Goal: Task Accomplishment & Management: Manage account settings

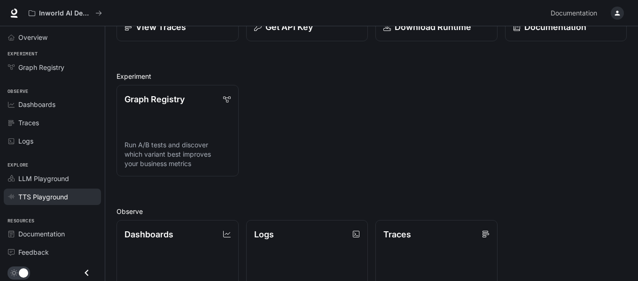
scroll to position [2, 0]
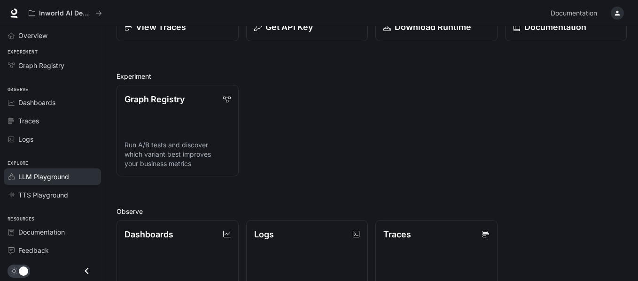
click at [52, 177] on span "LLM Playground" at bounding box center [43, 177] width 51 height 10
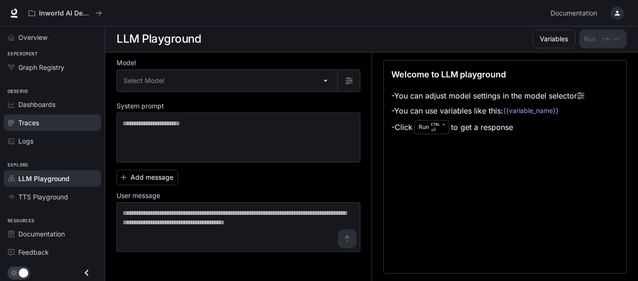
scroll to position [2, 0]
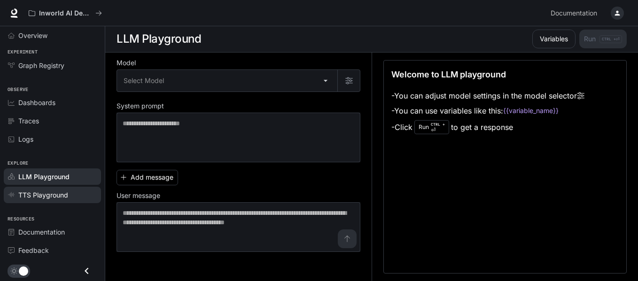
click at [48, 191] on span "TTS Playground" at bounding box center [43, 195] width 50 height 10
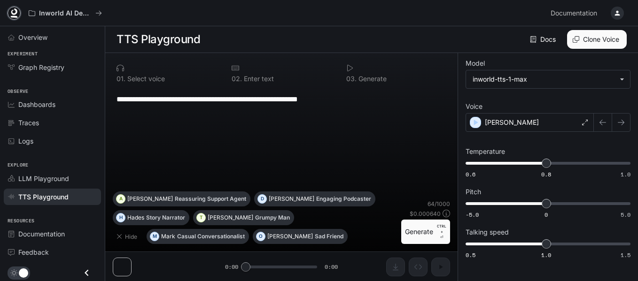
click at [14, 14] on icon at bounding box center [14, 11] width 6 height 7
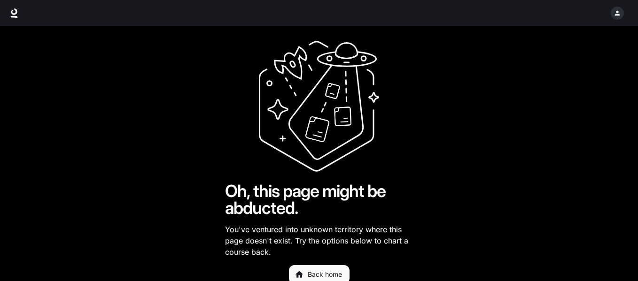
scroll to position [25, 0]
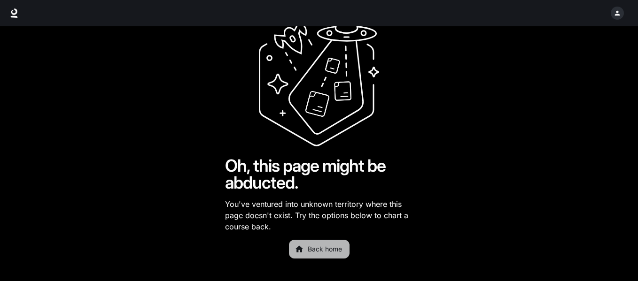
click at [328, 253] on link "Back home" at bounding box center [319, 249] width 61 height 19
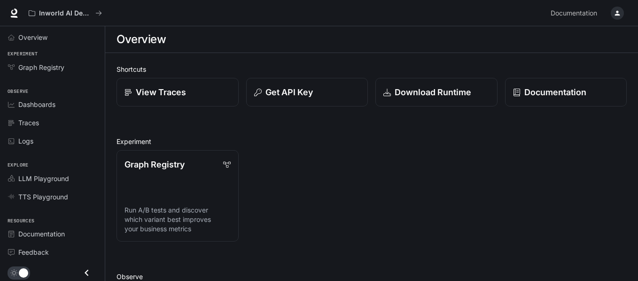
drag, startPoint x: 116, startPoint y: 258, endPoint x: 200, endPoint y: 259, distance: 83.6
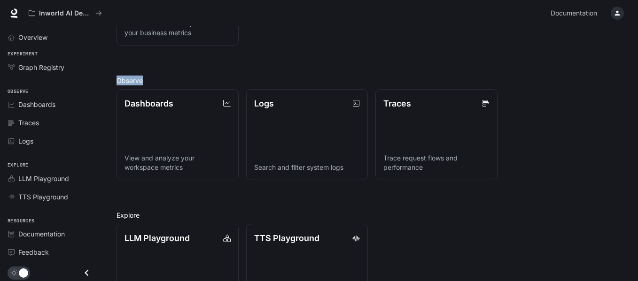
scroll to position [197, 0]
click at [271, 65] on div "Shortcuts View Traces Get API Key Download Runtime Documentation Experiment Gra…" at bounding box center [371, 92] width 510 height 448
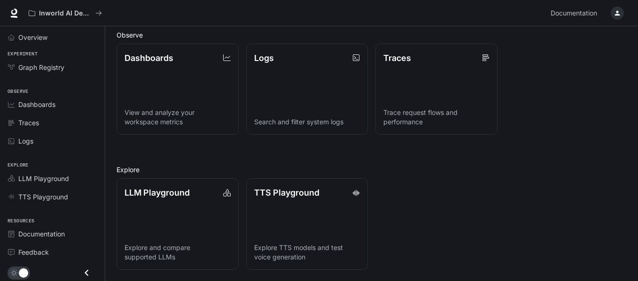
scroll to position [0, 0]
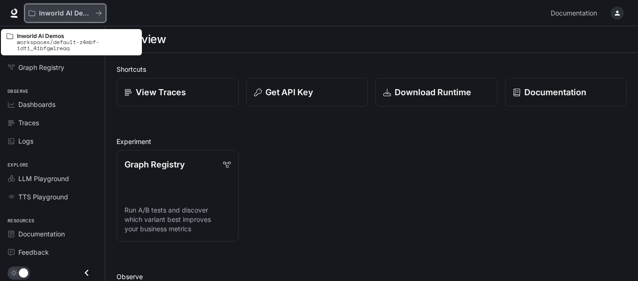
click at [100, 10] on icon "All workspaces" at bounding box center [98, 13] width 7 height 7
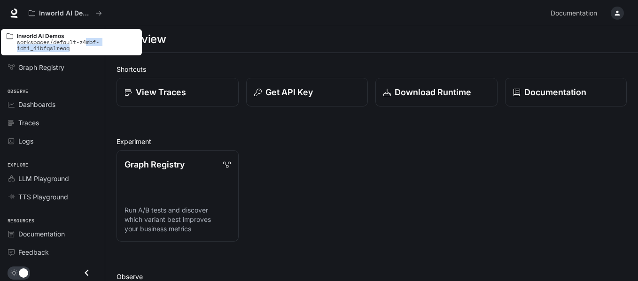
drag, startPoint x: 88, startPoint y: 42, endPoint x: 97, endPoint y: 46, distance: 9.9
click at [97, 46] on p "workspaces/default-z4mbf-idti_4ibfgwlreaq" at bounding box center [76, 45] width 119 height 12
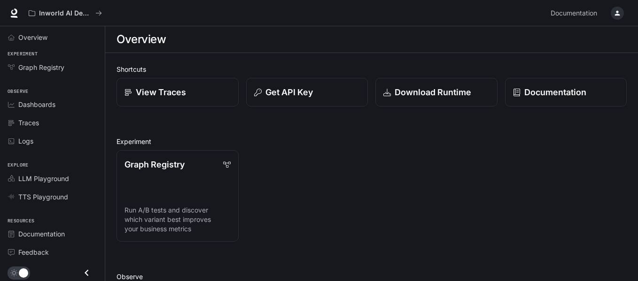
click at [282, 147] on div "Graph Registry Run A/B tests and discover which variant best improves your busi…" at bounding box center [368, 192] width 518 height 99
click at [79, 98] on link "Dashboards" at bounding box center [52, 104] width 97 height 16
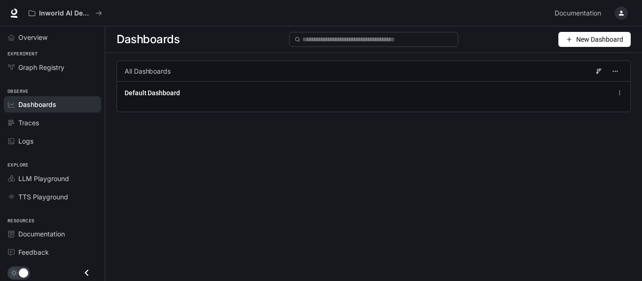
click at [598, 39] on span "New Dashboard" at bounding box center [599, 39] width 47 height 10
click at [58, 198] on span "TTS Playground" at bounding box center [43, 197] width 50 height 10
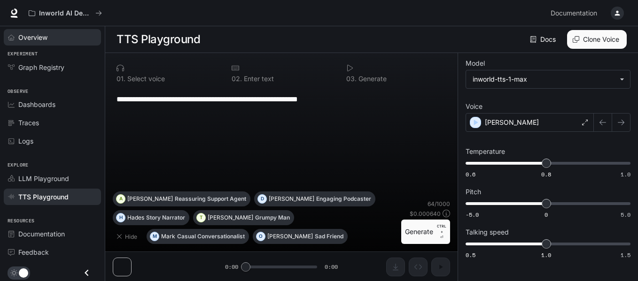
click at [37, 35] on span "Overview" at bounding box center [32, 37] width 29 height 10
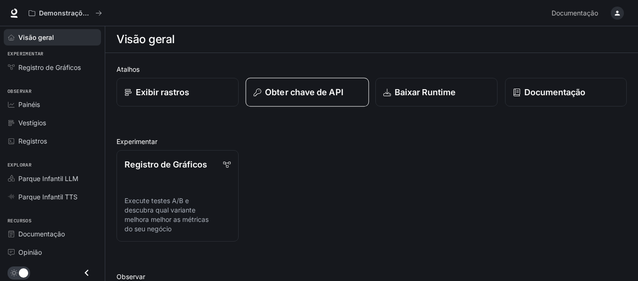
click at [317, 89] on font "Obter chave de API" at bounding box center [304, 92] width 78 height 10
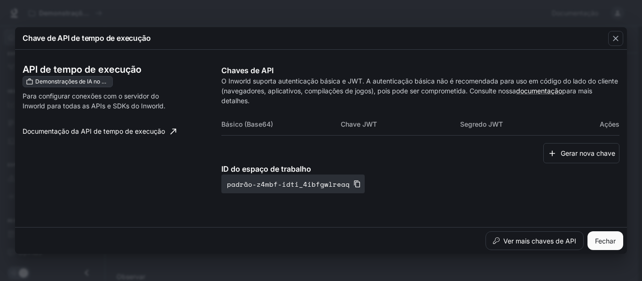
click at [364, 123] on font "Chave JWT" at bounding box center [359, 125] width 36 height 8
click at [579, 153] on font "Gerar nova chave" at bounding box center [587, 153] width 54 height 8
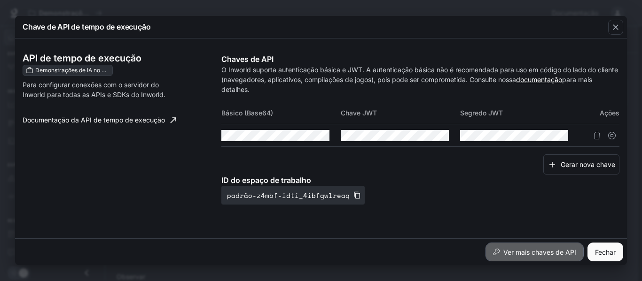
click at [571, 252] on font "Ver mais chaves de API" at bounding box center [539, 252] width 73 height 8
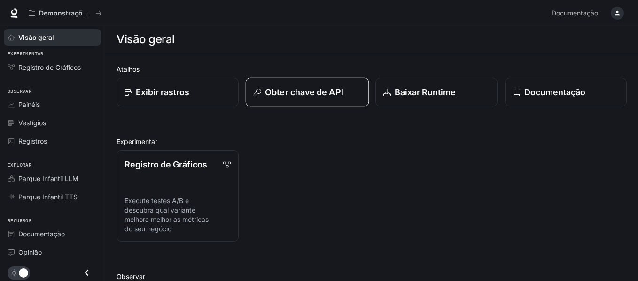
click at [323, 94] on font "Obter chave de API" at bounding box center [304, 92] width 78 height 10
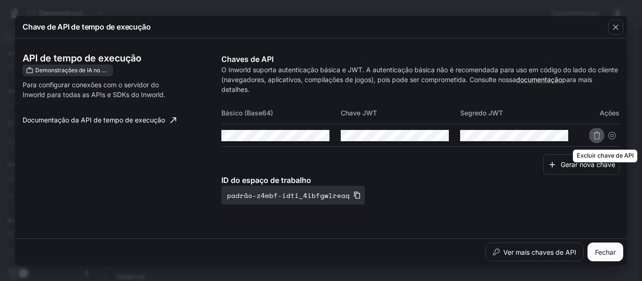
click at [594, 136] on icon "Excluir chave de API" at bounding box center [597, 136] width 8 height 8
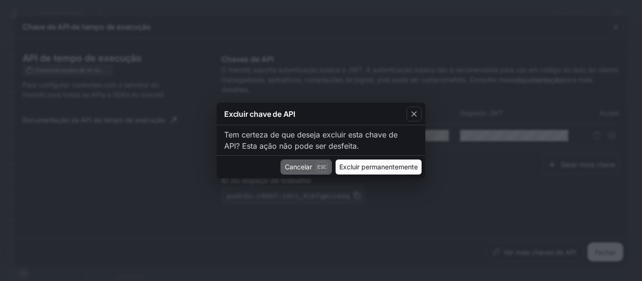
click at [310, 165] on button "Cancelar Esc" at bounding box center [305, 167] width 51 height 15
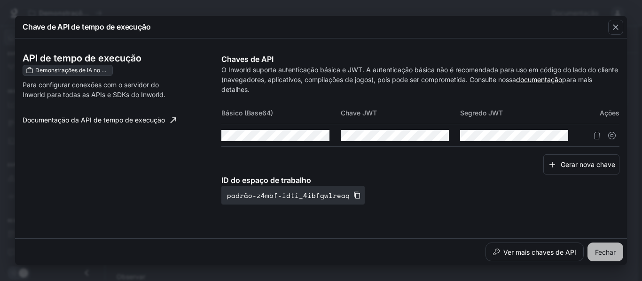
click at [607, 250] on font "Fechar" at bounding box center [605, 252] width 21 height 8
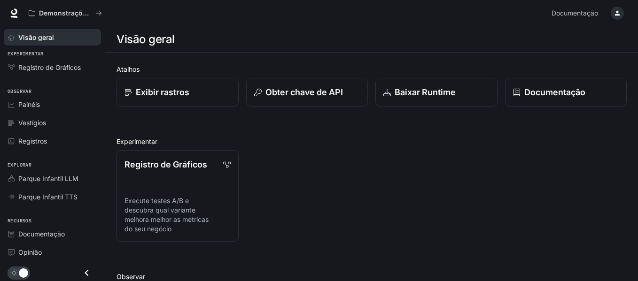
click at [615, 13] on icon "button" at bounding box center [617, 13] width 8 height 8
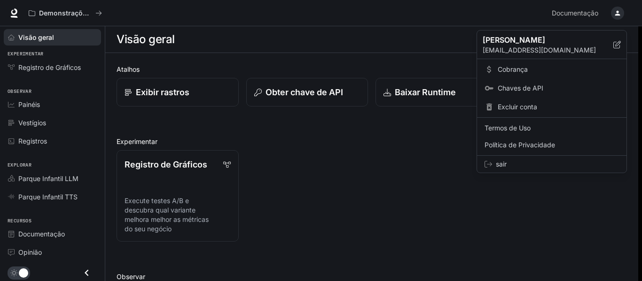
click at [518, 108] on font "Excluir conta" at bounding box center [516, 107] width 39 height 8
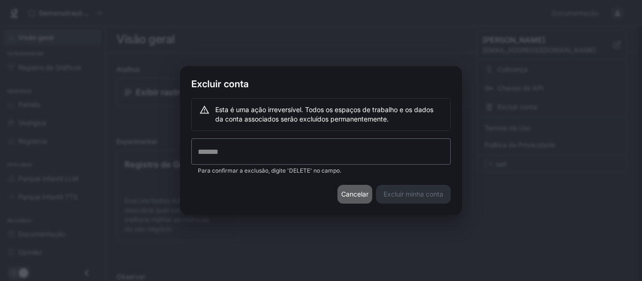
click at [357, 194] on font "Cancelar" at bounding box center [354, 194] width 27 height 8
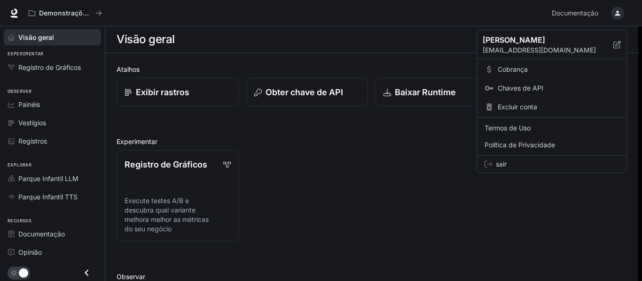
click at [612, 16] on div at bounding box center [321, 140] width 642 height 281
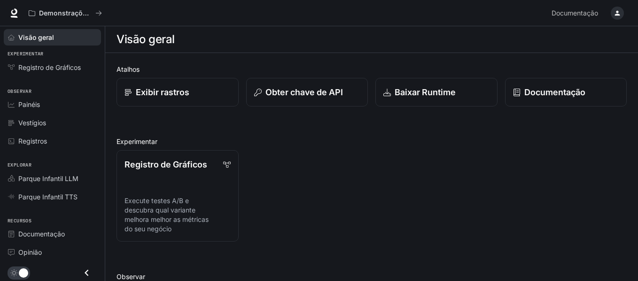
click at [616, 11] on icon "button" at bounding box center [617, 13] width 5 height 5
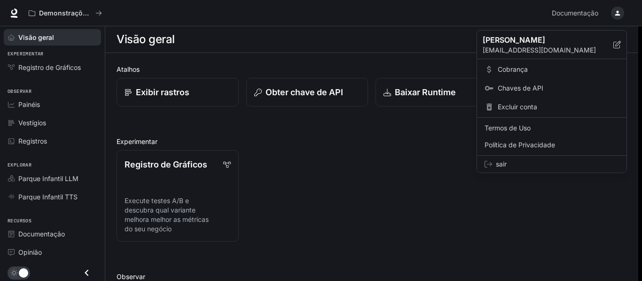
click at [512, 162] on span "sair" at bounding box center [556, 164] width 123 height 9
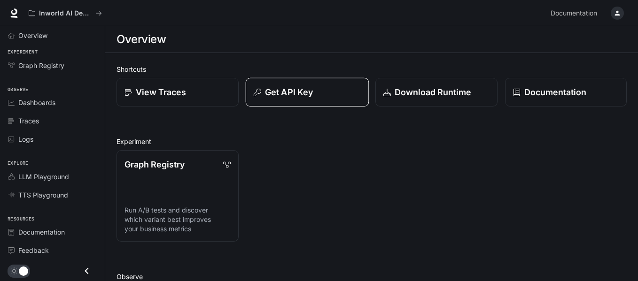
click at [290, 91] on p "Get API Key" at bounding box center [289, 92] width 48 height 13
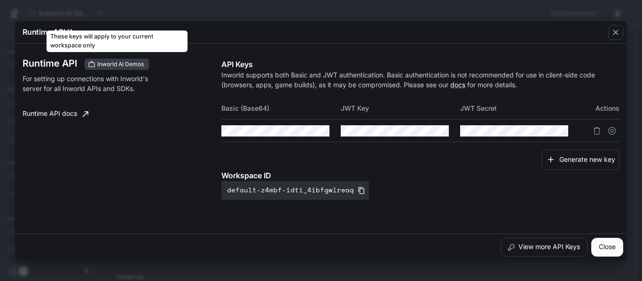
click at [108, 65] on span "Inworld AI Demos" at bounding box center [120, 64] width 54 height 8
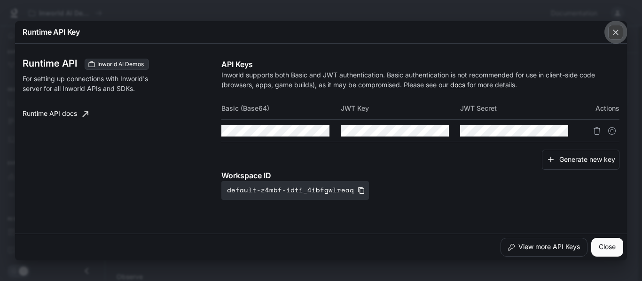
click at [618, 34] on icon "button" at bounding box center [615, 32] width 9 height 9
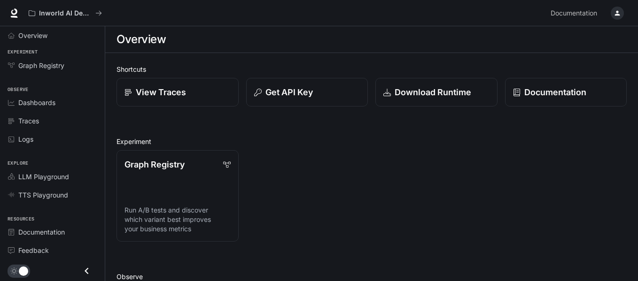
click at [613, 11] on div "button" at bounding box center [617, 13] width 13 height 13
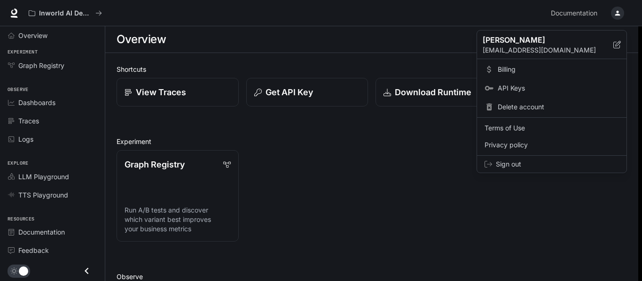
click at [508, 70] on span "Billing" at bounding box center [557, 69] width 121 height 9
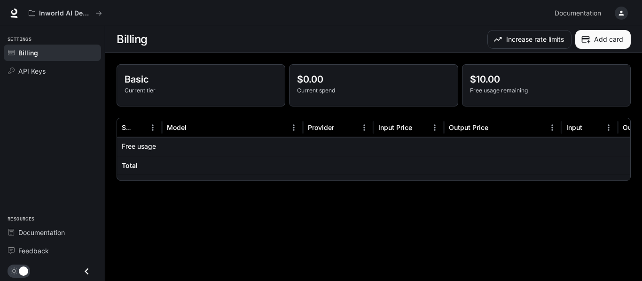
click at [195, 81] on p "Basic" at bounding box center [200, 79] width 153 height 14
click at [62, 73] on div "API Keys" at bounding box center [57, 71] width 78 height 10
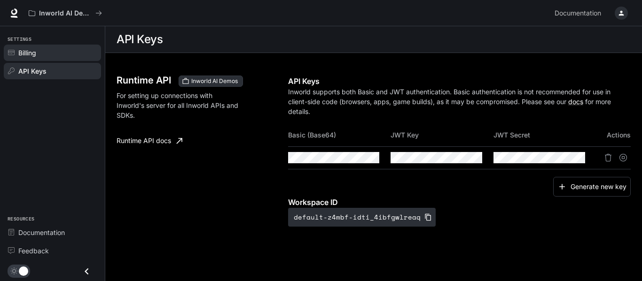
click at [50, 57] on div "Billing" at bounding box center [57, 53] width 78 height 10
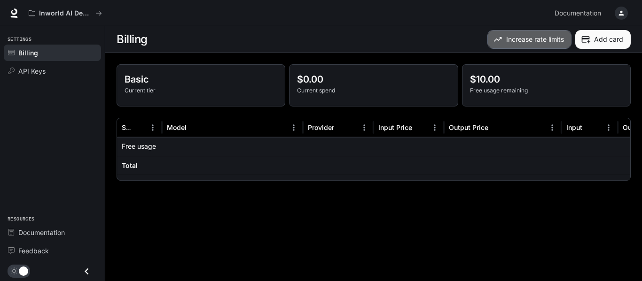
click at [519, 37] on button "Increase rate limits" at bounding box center [529, 39] width 84 height 19
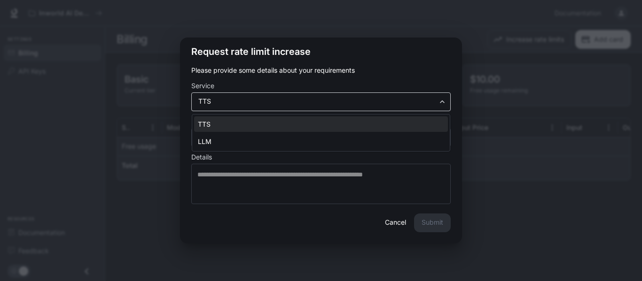
click at [426, 101] on body "Skip to main content Inworld AI Demos Documentation Documentation Portal Settin…" at bounding box center [321, 140] width 642 height 281
click at [394, 222] on div at bounding box center [321, 140] width 642 height 281
